Goal: Task Accomplishment & Management: Manage account settings

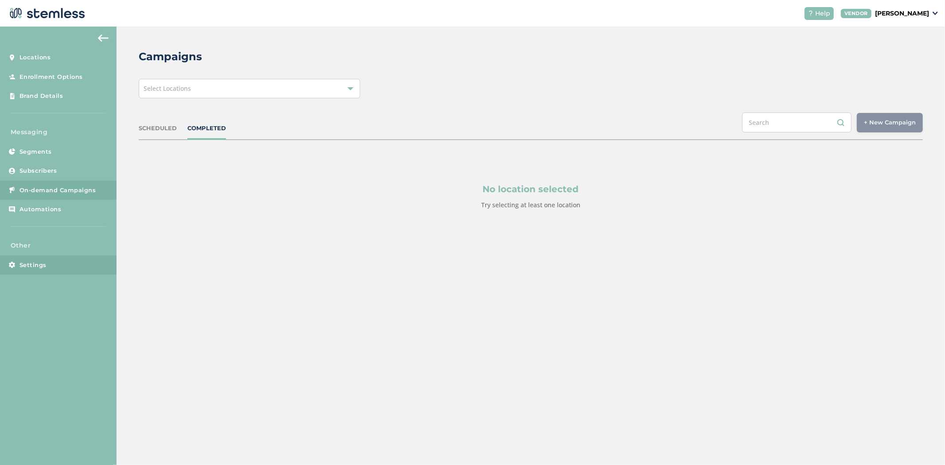
click at [59, 269] on link "Settings" at bounding box center [58, 265] width 117 height 19
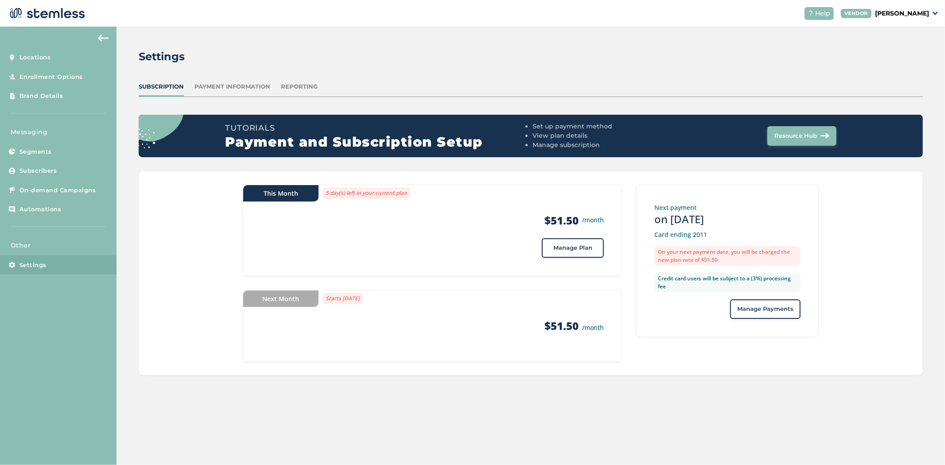
click at [296, 91] on div "Subscription Payment Information Reporting" at bounding box center [531, 89] width 784 height 15
click at [297, 88] on div "Reporting" at bounding box center [299, 86] width 37 height 9
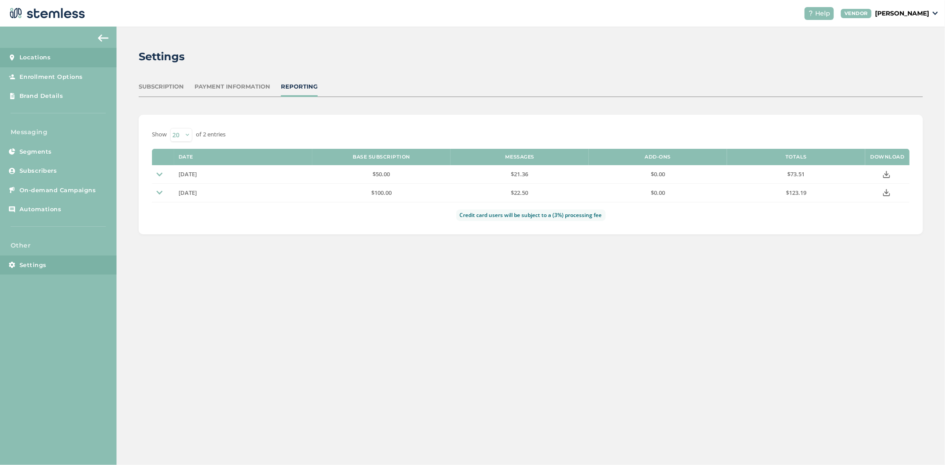
click at [47, 60] on span "Locations" at bounding box center [34, 57] width 31 height 9
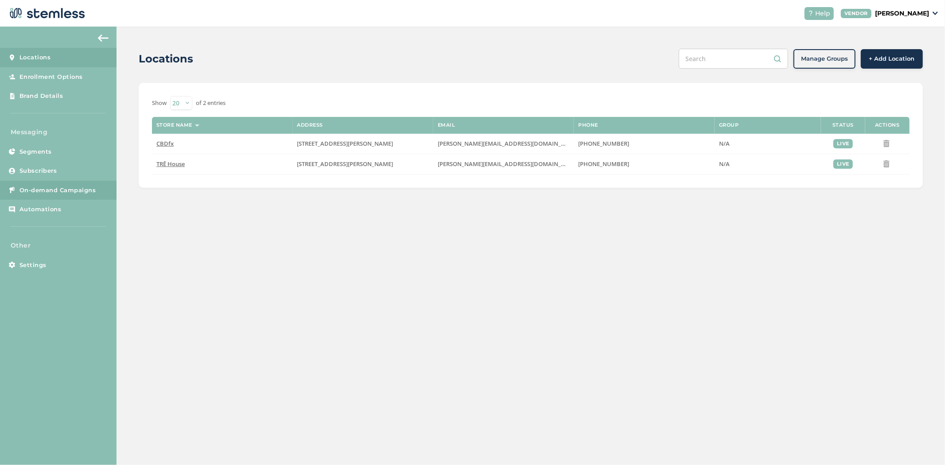
click at [58, 187] on span "On-demand Campaigns" at bounding box center [57, 190] width 77 height 9
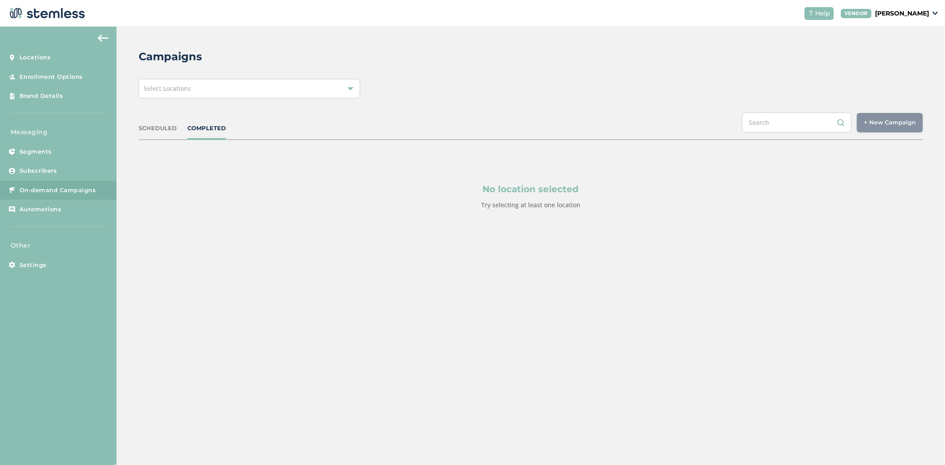
click at [206, 97] on div "Select Locations" at bounding box center [250, 88] width 222 height 19
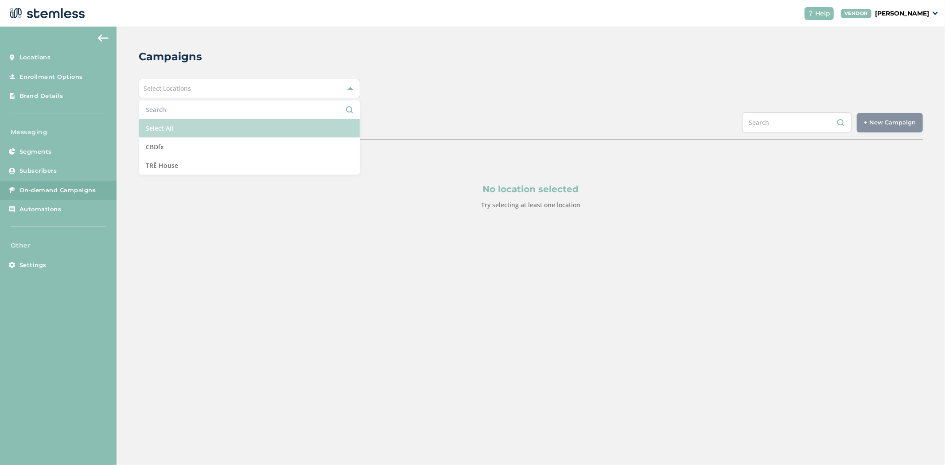
click at [194, 129] on li "Select All" at bounding box center [249, 128] width 221 height 19
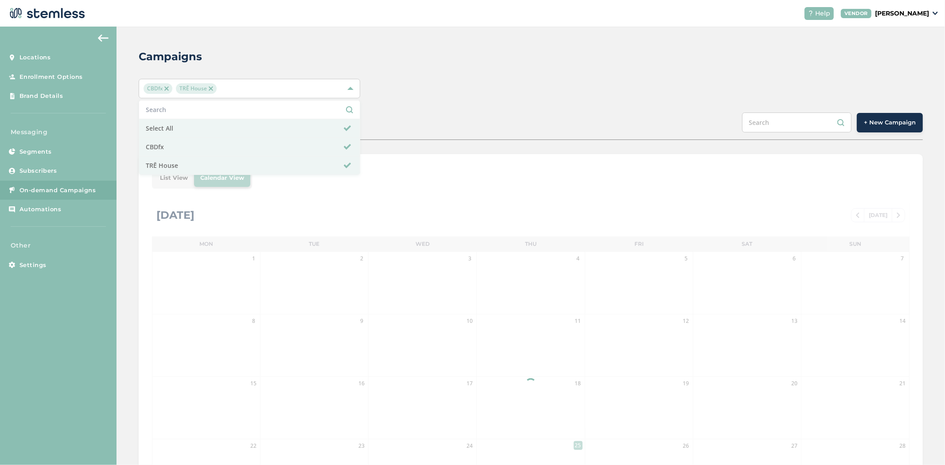
click at [464, 61] on div "Campaigns" at bounding box center [527, 57] width 777 height 16
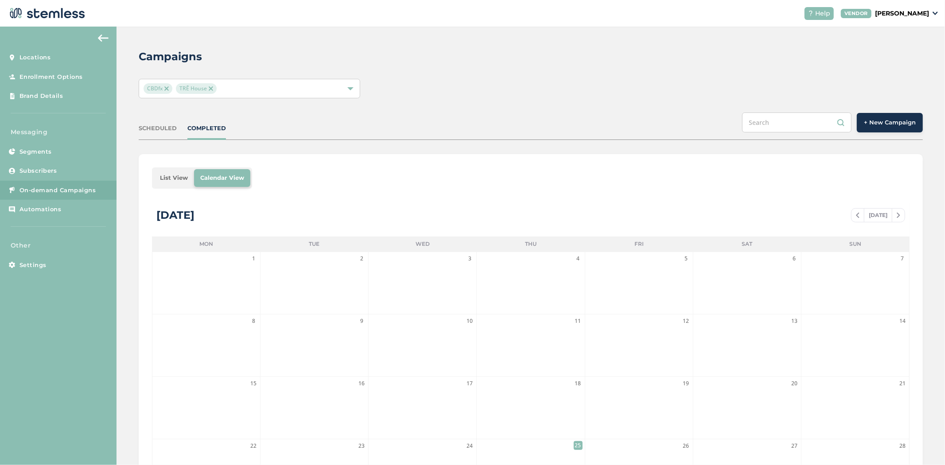
click at [178, 176] on li "List View" at bounding box center [174, 178] width 40 height 18
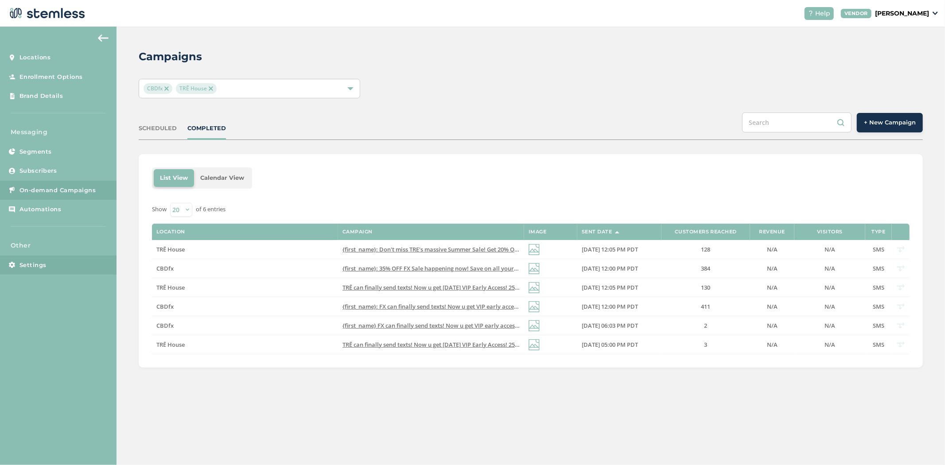
click at [31, 268] on span "Settings" at bounding box center [32, 265] width 27 height 9
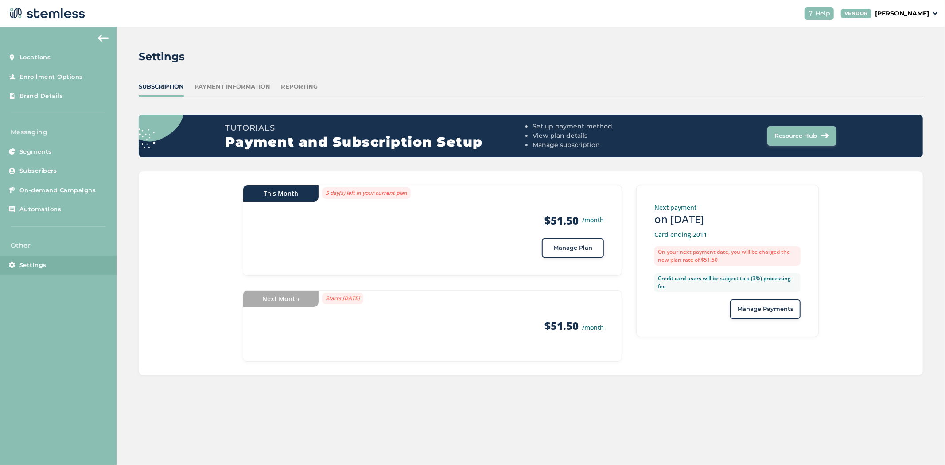
click at [905, 12] on p "[PERSON_NAME]" at bounding box center [902, 13] width 54 height 9
click at [902, 61] on link "Logout" at bounding box center [906, 63] width 43 height 9
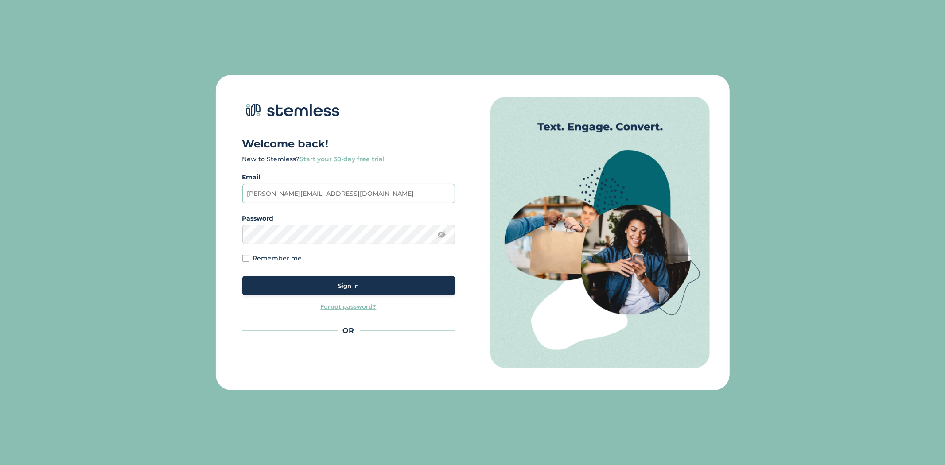
click at [355, 197] on input "[PERSON_NAME][EMAIL_ADDRESS][DOMAIN_NAME]" at bounding box center [348, 193] width 213 height 19
click at [357, 286] on span "Sign in" at bounding box center [348, 286] width 21 height 9
